Goal: Task Accomplishment & Management: Use online tool/utility

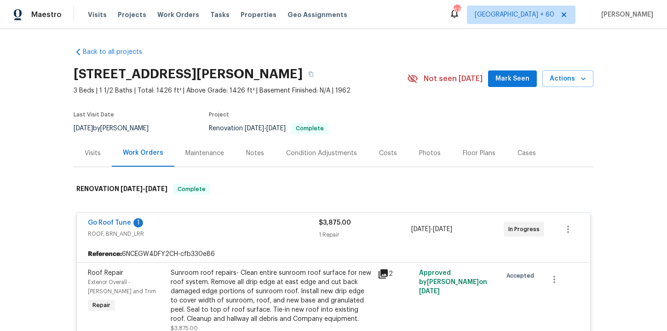
scroll to position [258, 0]
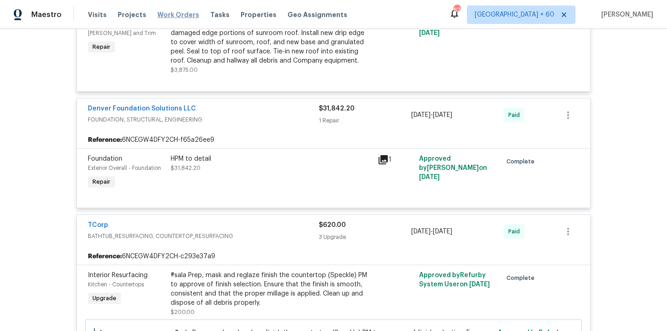
click at [171, 16] on span "Work Orders" at bounding box center [178, 14] width 42 height 9
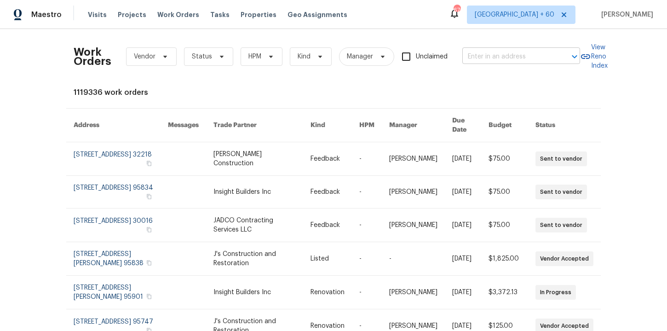
click at [485, 53] on input "text" at bounding box center [509, 57] width 92 height 14
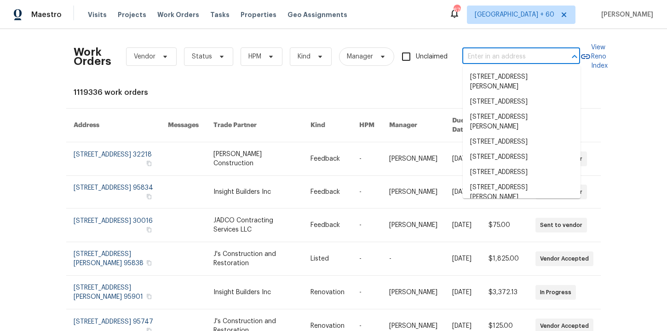
paste input "[STREET_ADDRESS][US_STATE]"
type input "[STREET_ADDRESS][US_STATE]"
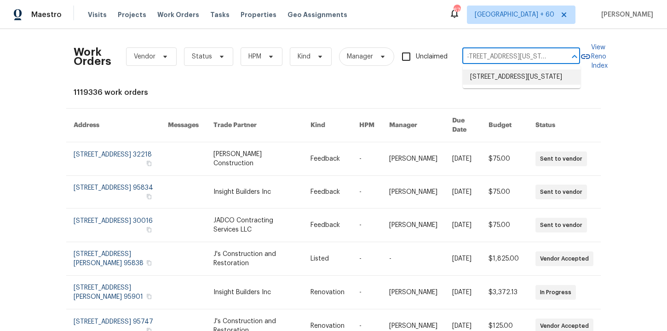
click at [526, 76] on li "[STREET_ADDRESS][US_STATE]" at bounding box center [522, 77] width 118 height 15
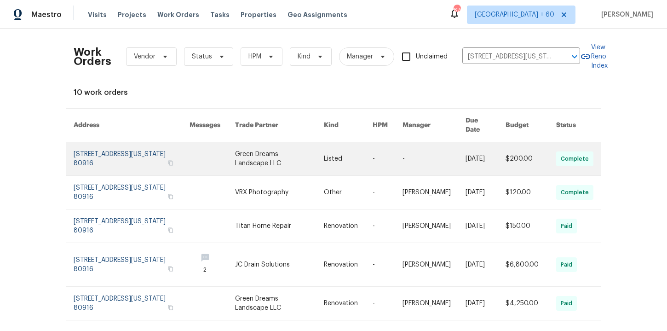
click at [126, 151] on link at bounding box center [132, 158] width 116 height 33
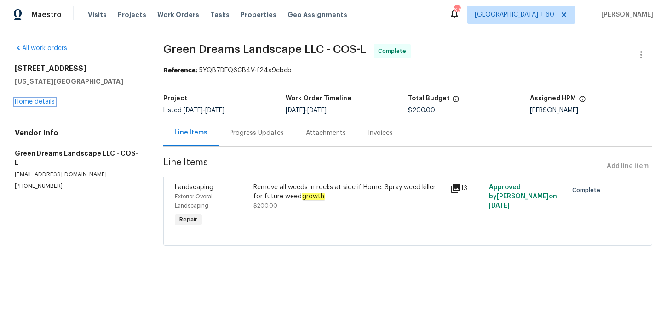
click at [50, 102] on link "Home details" at bounding box center [35, 102] width 40 height 6
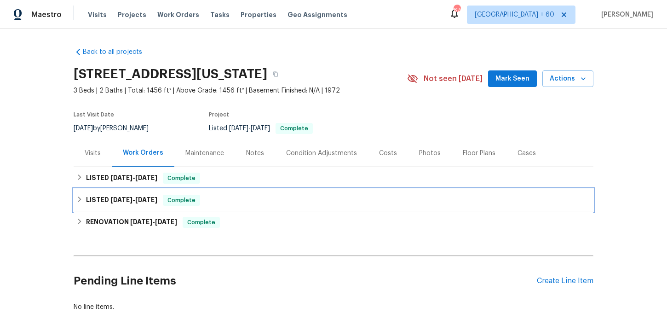
click at [231, 206] on div "LISTED [DATE] - [DATE] Complete" at bounding box center [333, 200] width 515 height 11
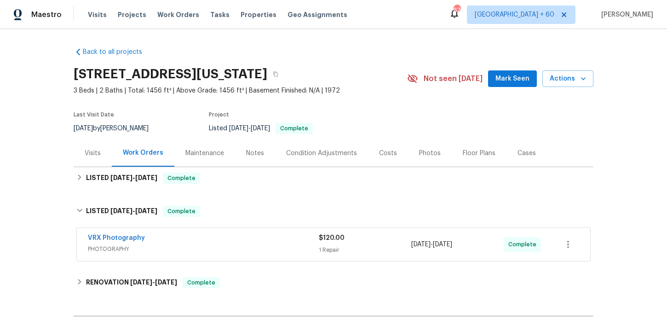
click at [244, 244] on div "VRX Photography" at bounding box center [203, 238] width 231 height 11
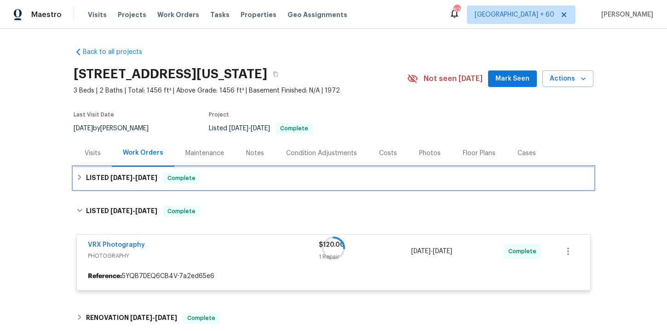
click at [234, 182] on div "LISTED [DATE] - [DATE] Complete" at bounding box center [333, 178] width 515 height 11
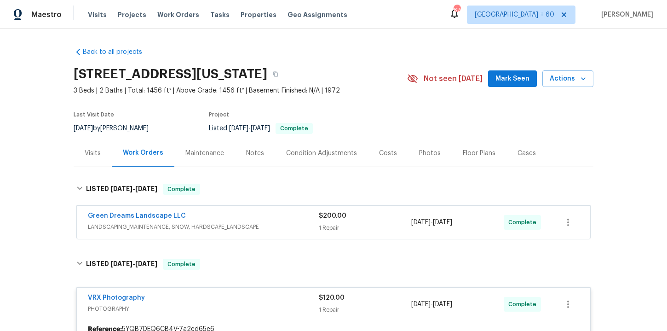
click at [265, 222] on div "Green Dreams Landscape LLC" at bounding box center [203, 216] width 231 height 11
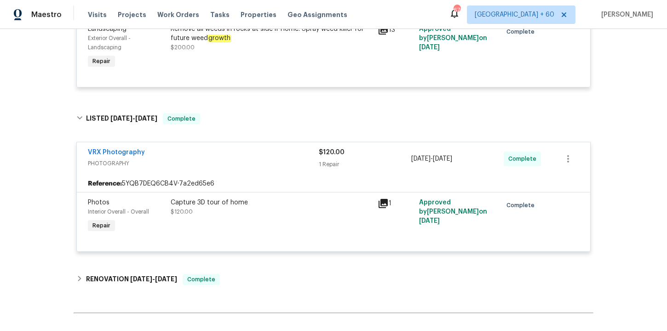
scroll to position [323, 0]
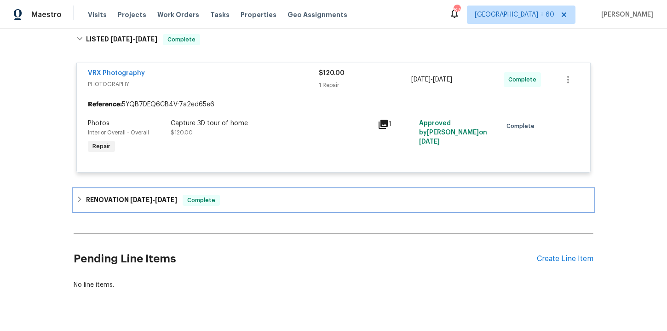
click at [259, 211] on div "RENOVATION [DATE] - [DATE] Complete" at bounding box center [334, 200] width 520 height 22
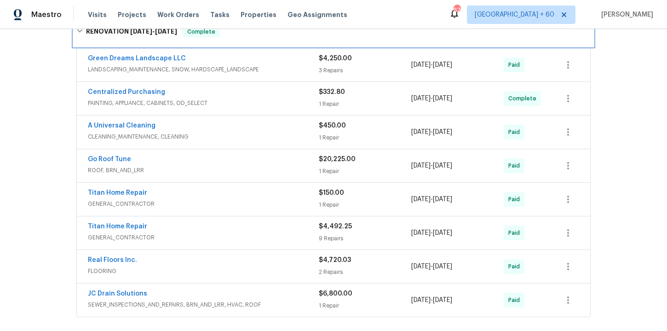
scroll to position [499, 0]
